Goal: Browse casually: Explore the website without a specific task or goal

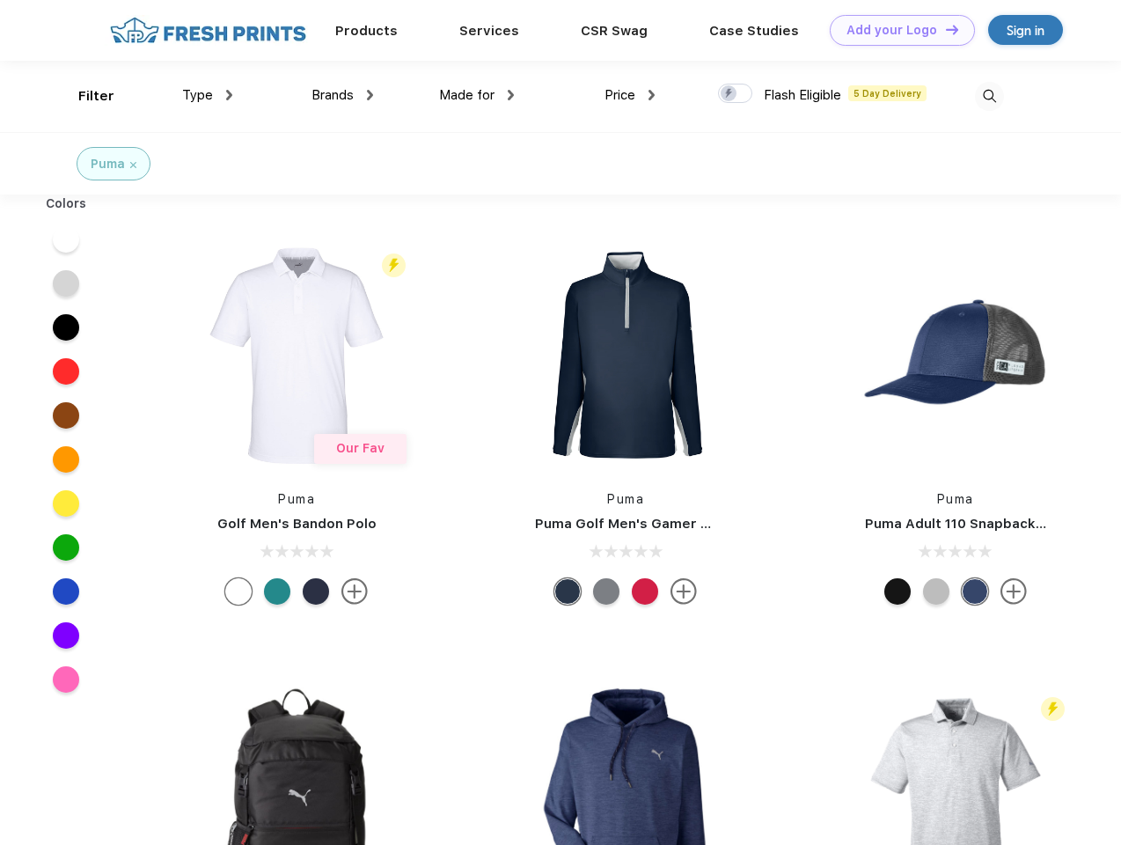
click at [896, 30] on link "Add your Logo Design Tool" at bounding box center [902, 30] width 145 height 31
click at [0, 0] on div "Design Tool" at bounding box center [0, 0] width 0 height 0
click at [944, 29] on link "Add your Logo Design Tool" at bounding box center [902, 30] width 145 height 31
click at [84, 96] on div "Filter" at bounding box center [96, 96] width 36 height 20
click at [208, 95] on span "Type" at bounding box center [197, 95] width 31 height 16
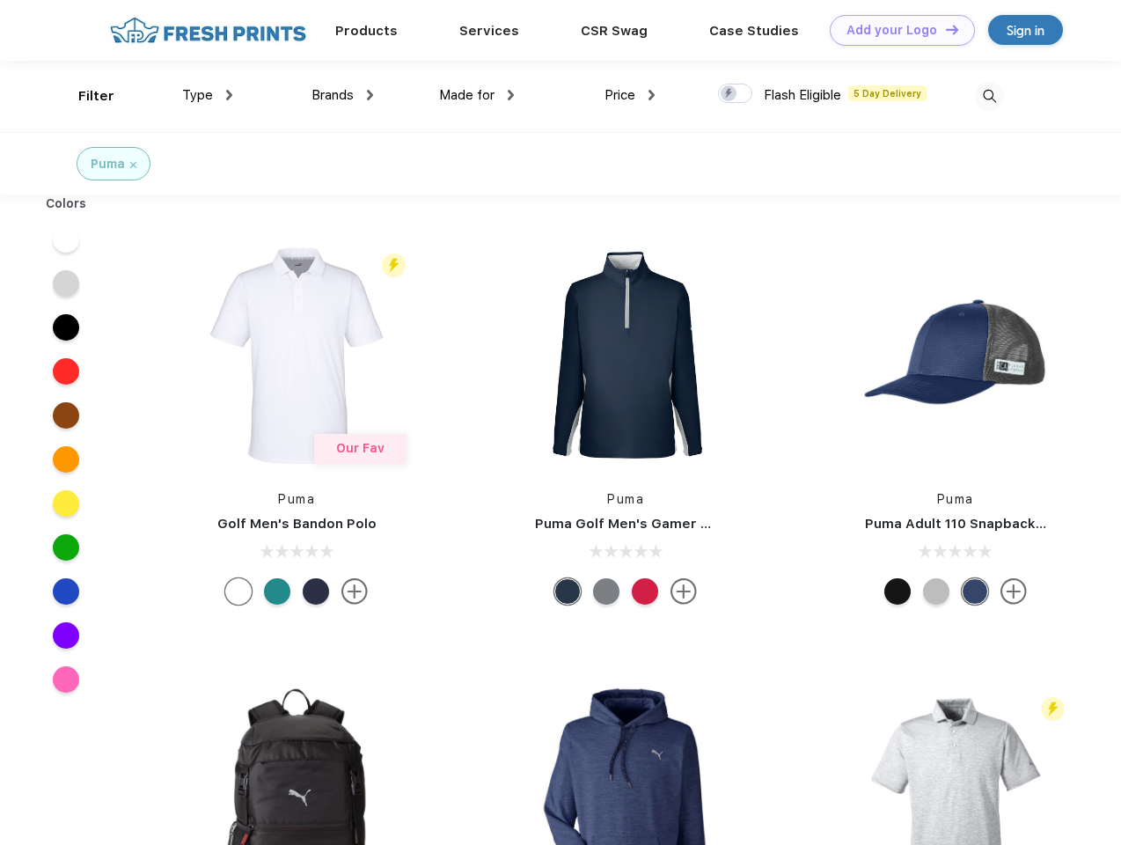
click at [342, 95] on span "Brands" at bounding box center [333, 95] width 42 height 16
click at [477, 95] on span "Made for" at bounding box center [466, 95] width 55 height 16
click at [630, 95] on span "Price" at bounding box center [620, 95] width 31 height 16
click at [736, 94] on div at bounding box center [735, 93] width 34 height 19
click at [729, 94] on input "checkbox" at bounding box center [723, 88] width 11 height 11
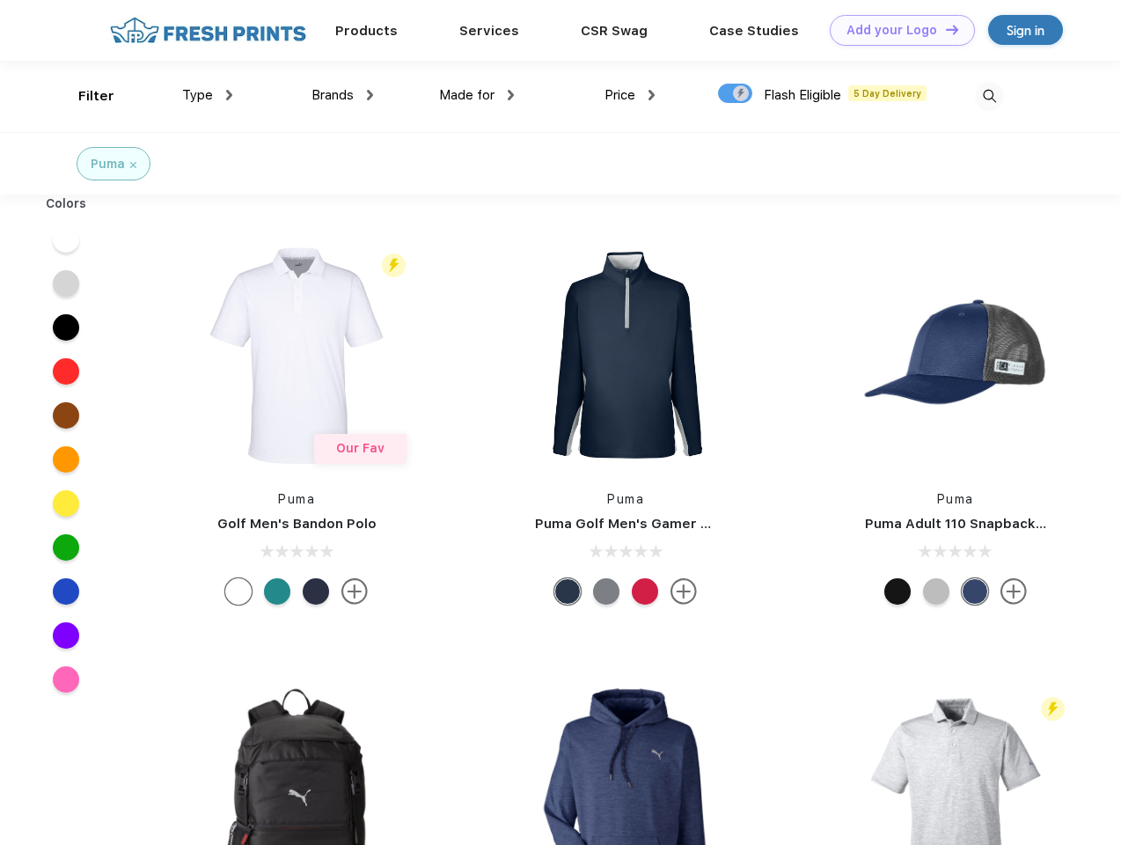
click at [989, 96] on img at bounding box center [989, 96] width 29 height 29
